Goal: Find specific page/section

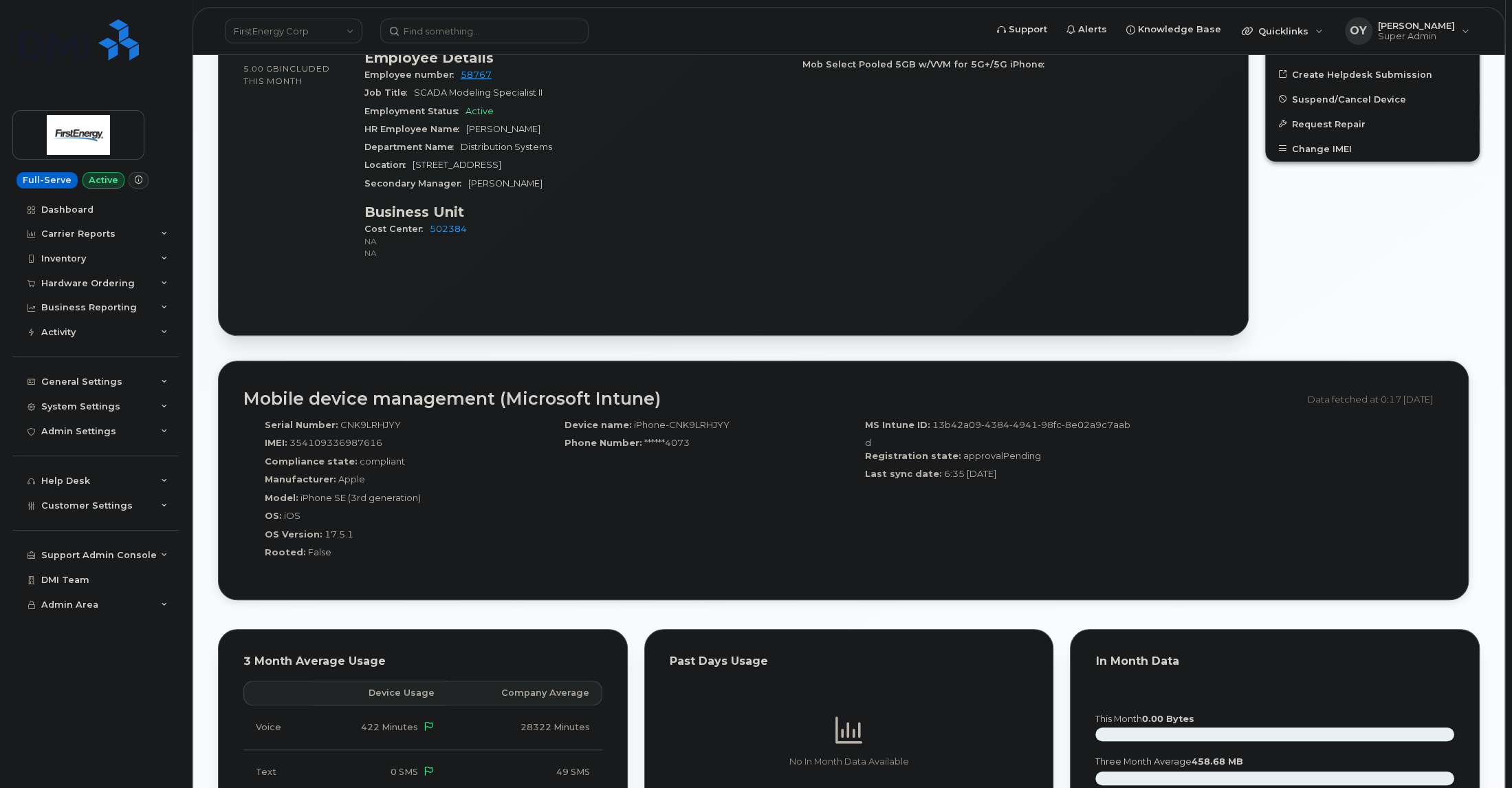
scroll to position [519, 0]
click at [551, 41] on input at bounding box center [484, 30] width 208 height 25
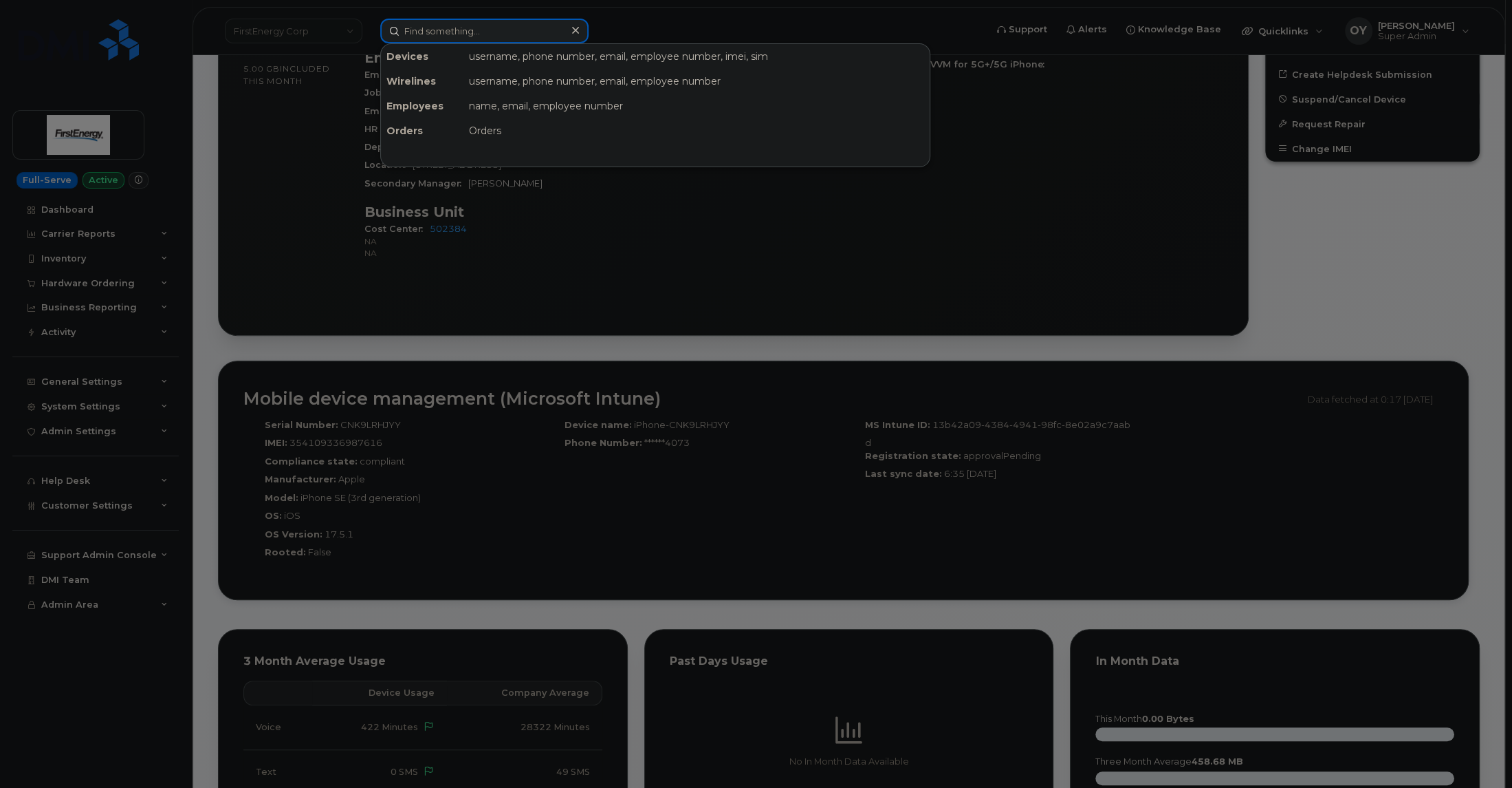
paste input "7245624374"
type input "7245624374"
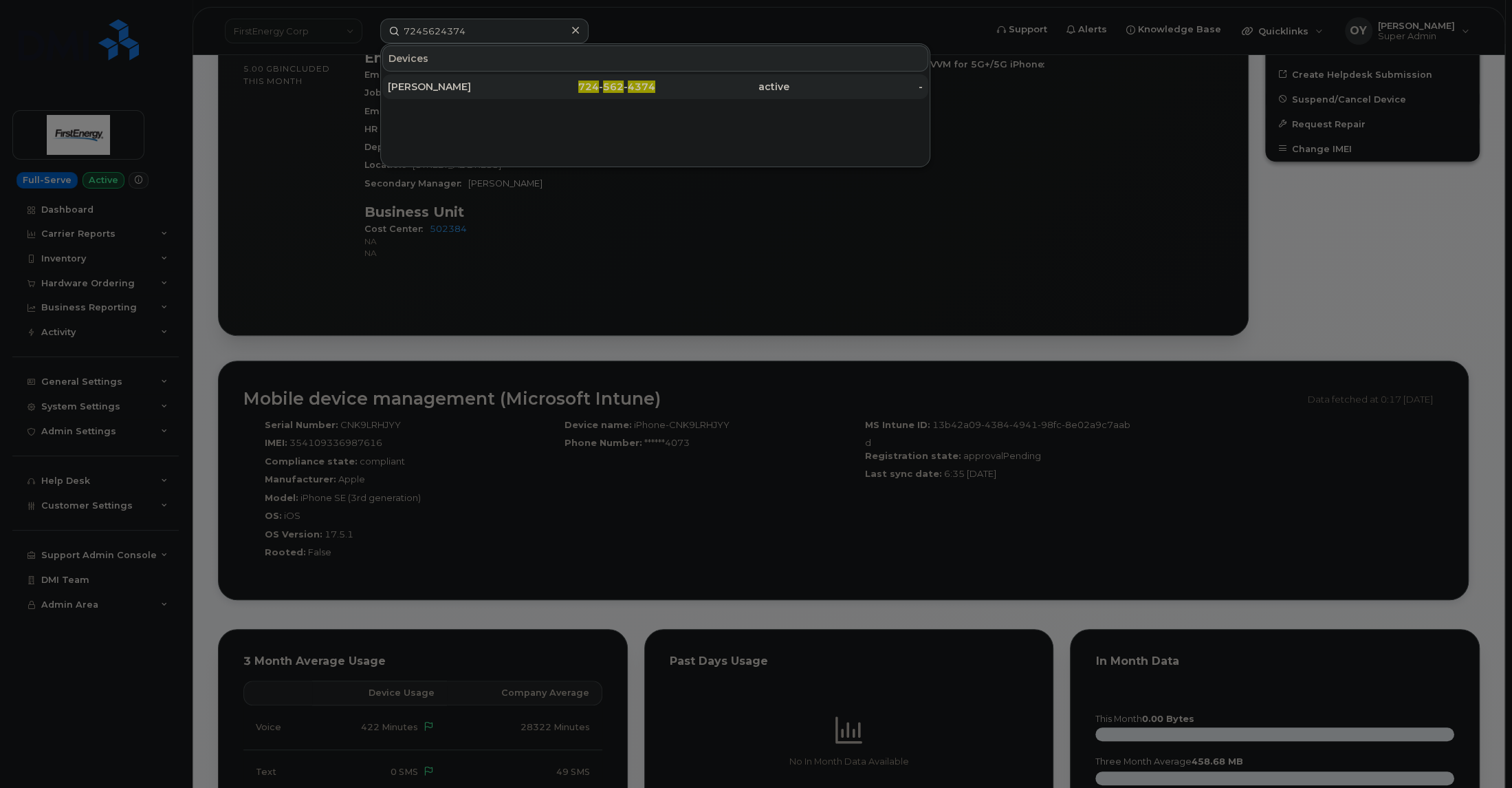
click at [518, 84] on div "[PERSON_NAME]" at bounding box center [454, 87] width 134 height 14
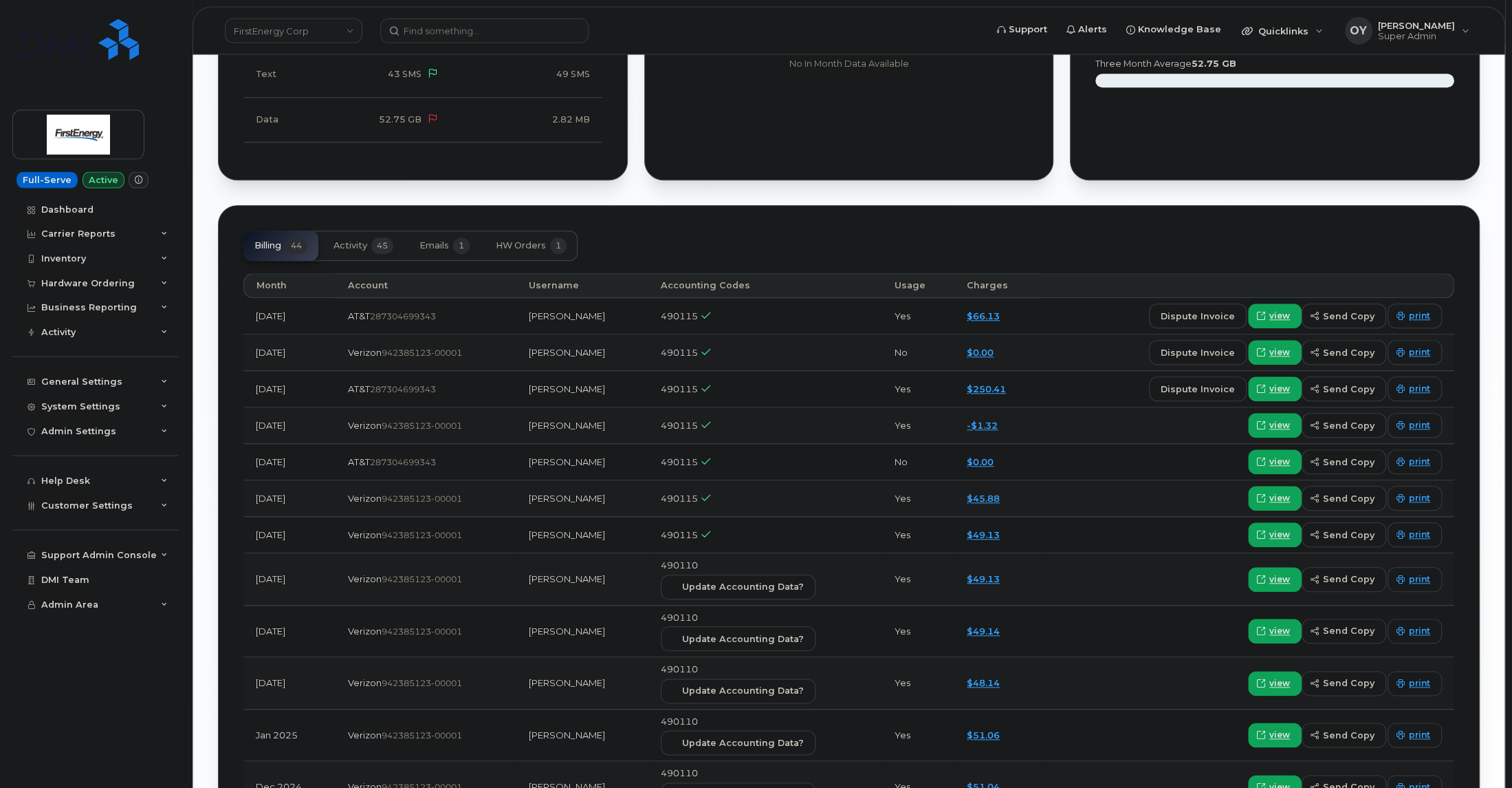
scroll to position [1244, 0]
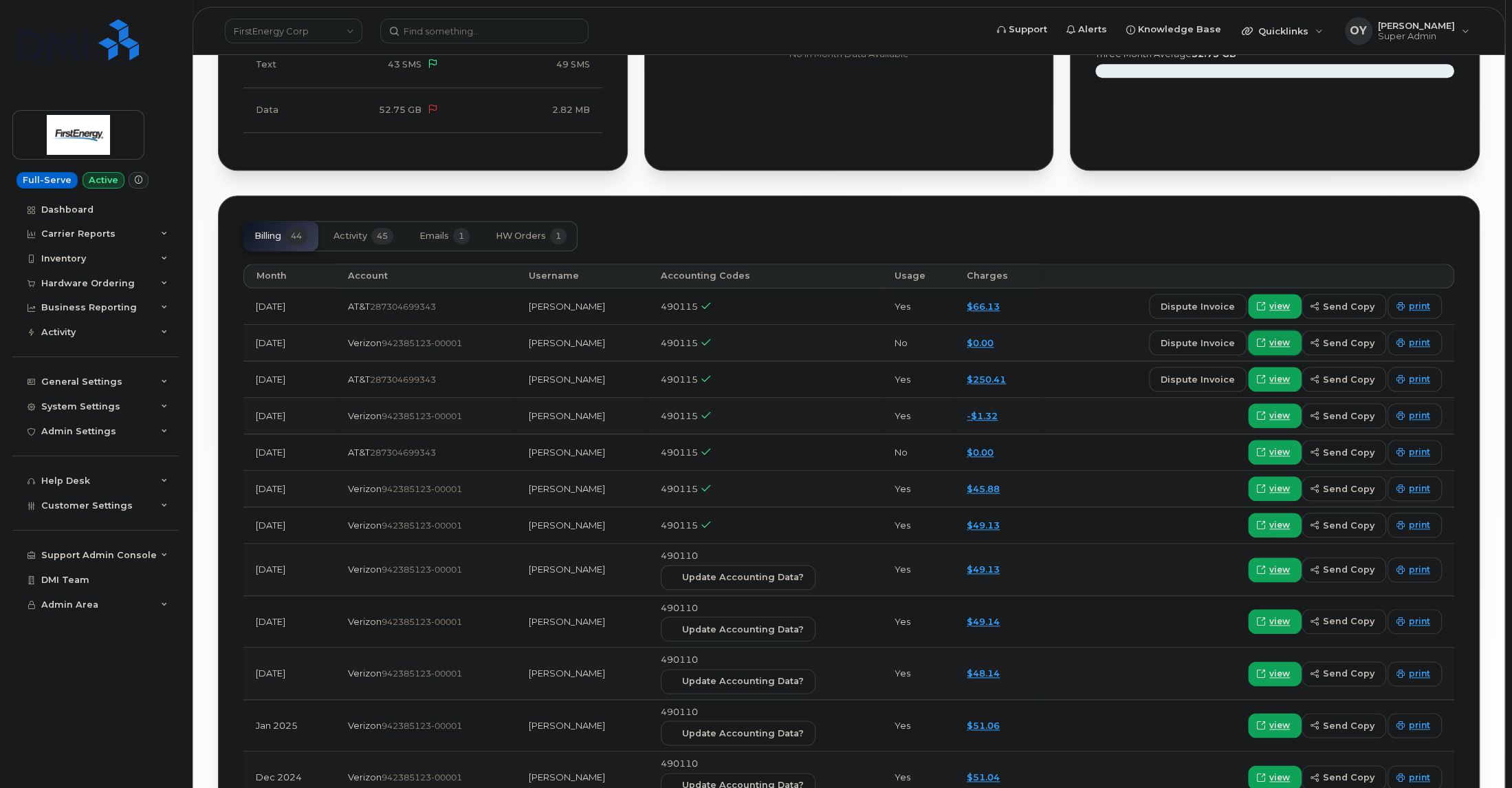
click at [1281, 341] on span "view" at bounding box center [1279, 343] width 20 height 13
click at [1290, 378] on span "view" at bounding box center [1279, 379] width 20 height 13
